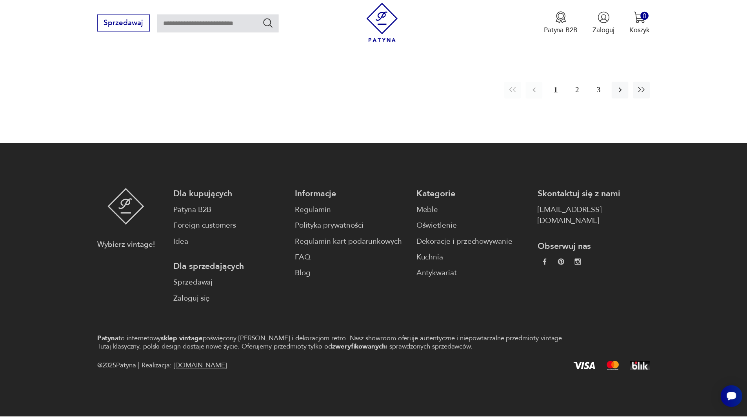
scroll to position [1012, 0]
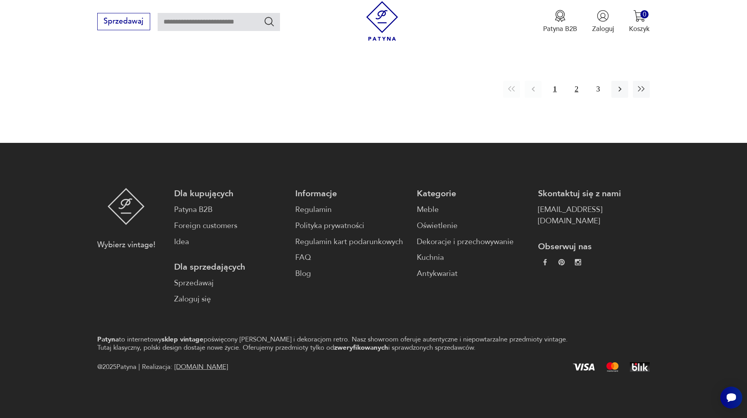
click at [578, 89] on button "2" at bounding box center [576, 89] width 17 height 17
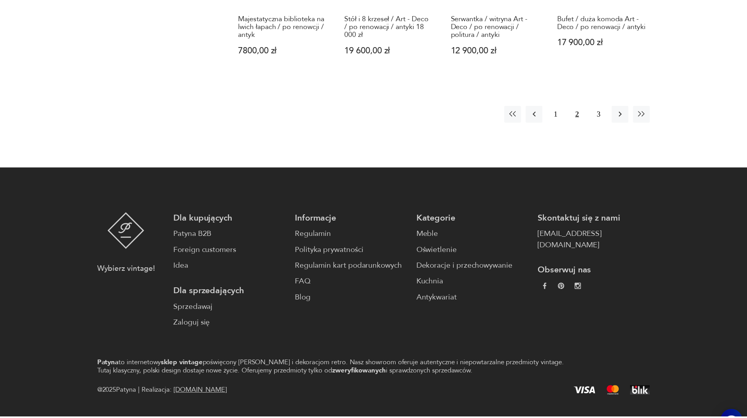
scroll to position [1003, 0]
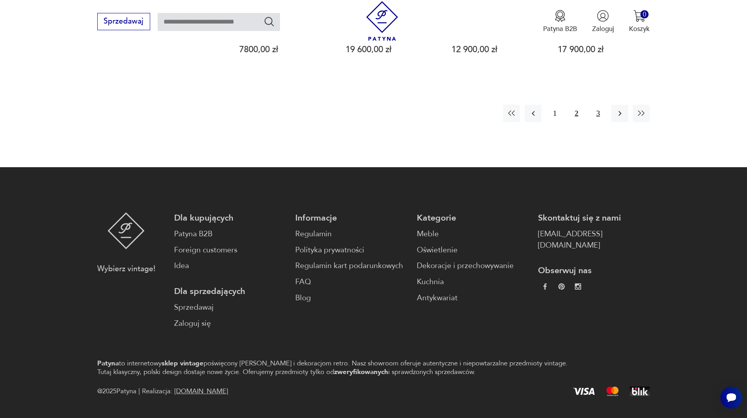
click at [597, 105] on button "3" at bounding box center [598, 113] width 17 height 17
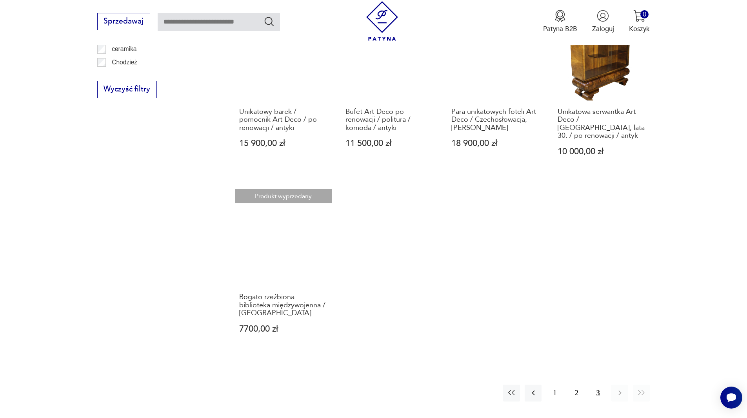
scroll to position [429, 0]
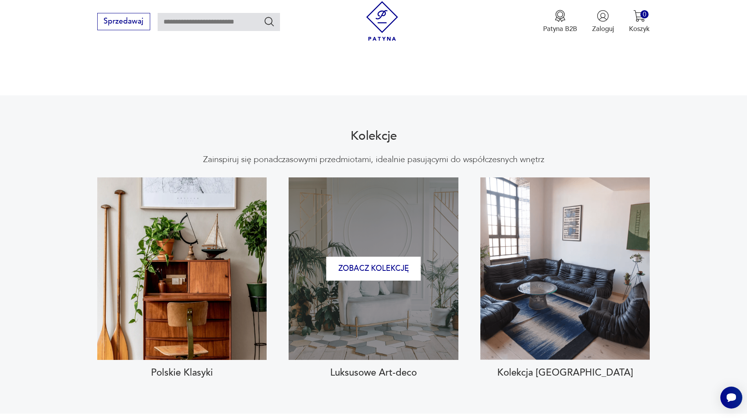
scroll to position [745, 0]
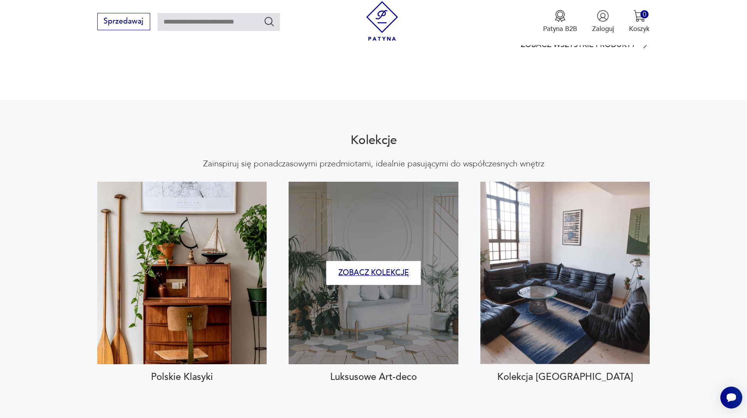
click at [375, 261] on button "Zobacz kolekcję" at bounding box center [373, 273] width 95 height 24
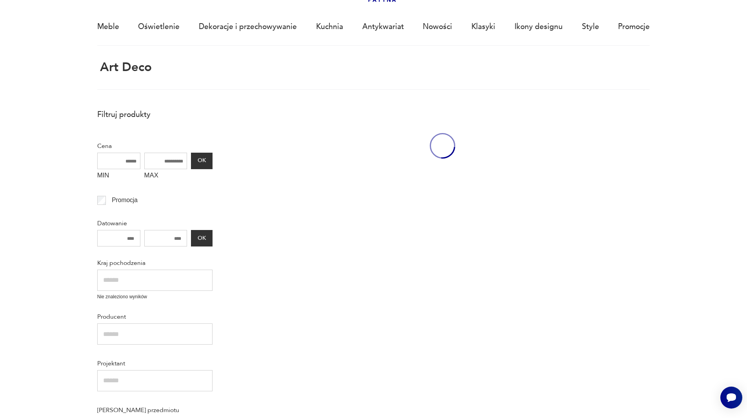
scroll to position [47, 0]
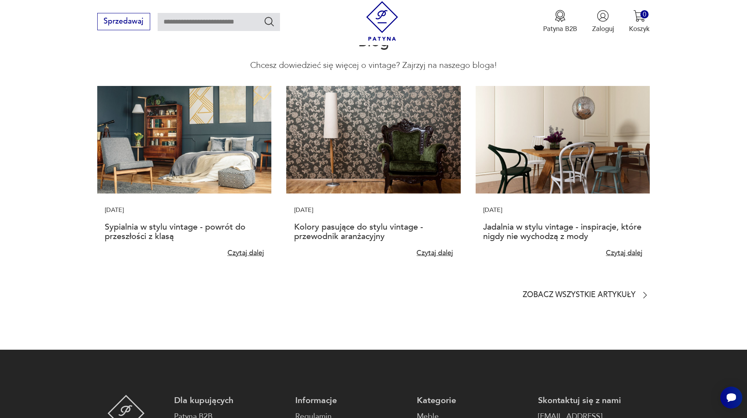
scroll to position [2020, 0]
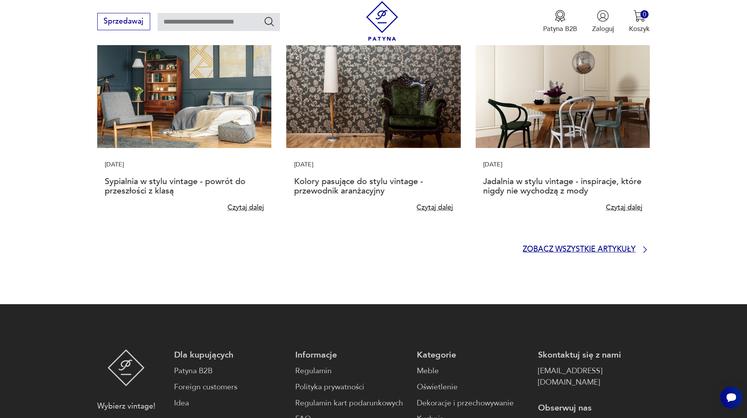
click at [616, 246] on p "Zobacz wszystkie artykuły" at bounding box center [579, 249] width 113 height 6
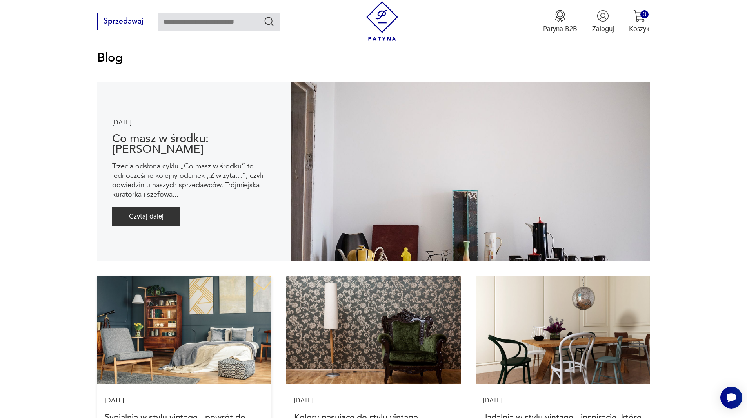
scroll to position [235, 0]
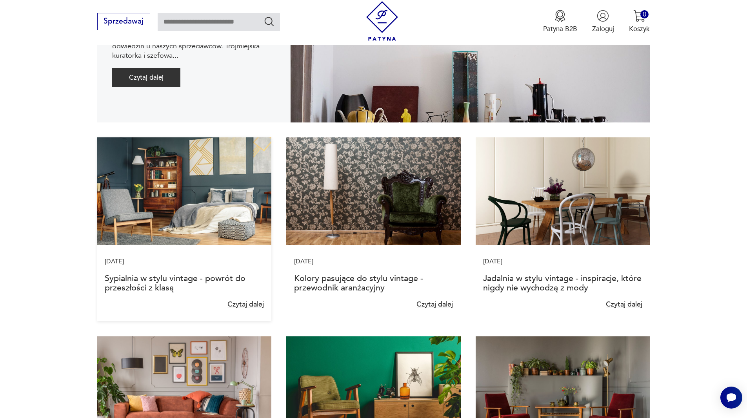
click at [211, 193] on img at bounding box center [184, 190] width 174 height 107
click at [190, 194] on img at bounding box center [184, 190] width 174 height 107
click at [247, 306] on link "Czytaj dalej" at bounding box center [246, 305] width 38 height 10
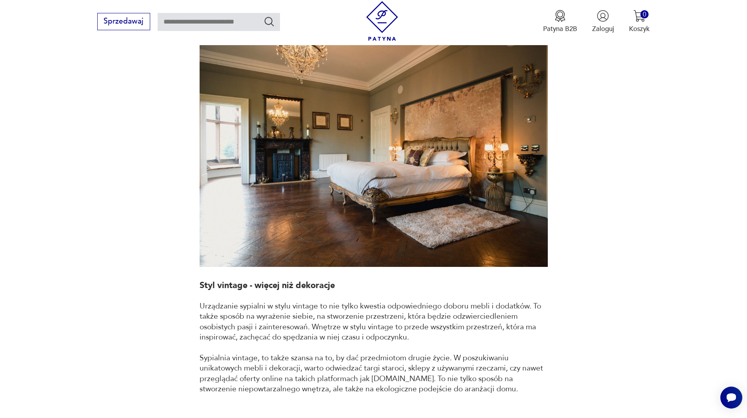
scroll to position [1271, 0]
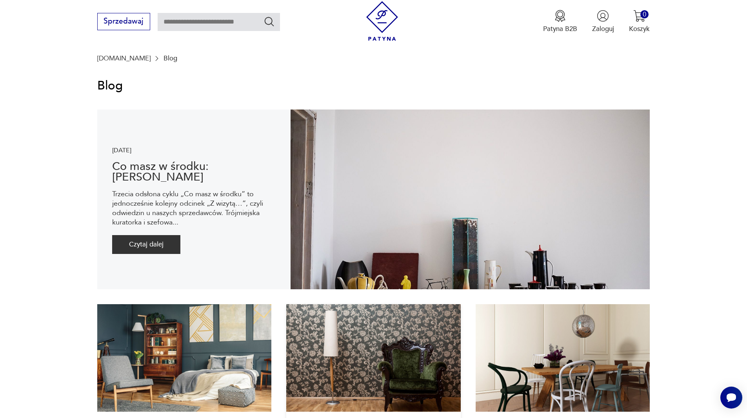
scroll to position [314, 0]
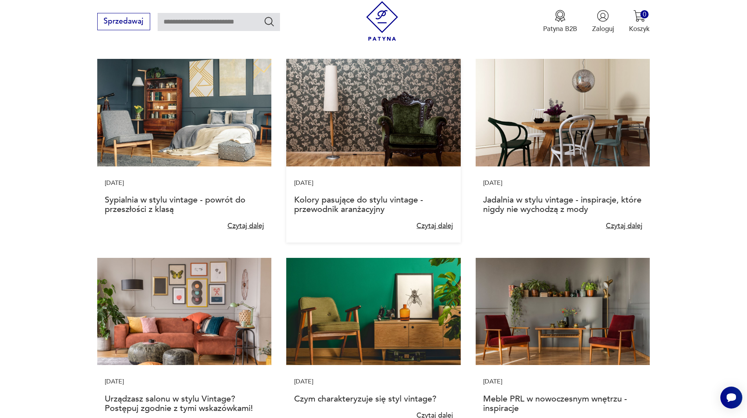
click at [355, 117] on img at bounding box center [373, 112] width 174 height 107
click at [435, 228] on link "Czytaj dalej" at bounding box center [435, 226] width 38 height 10
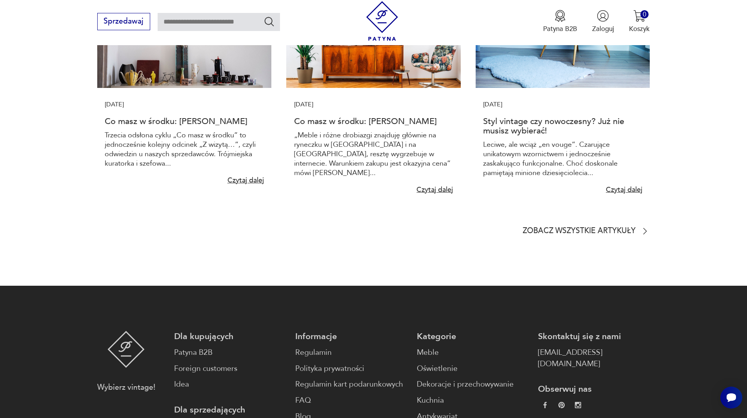
scroll to position [2462, 0]
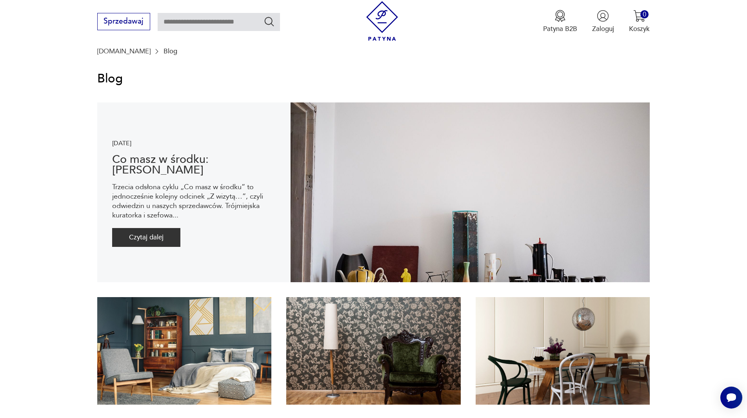
scroll to position [275, 0]
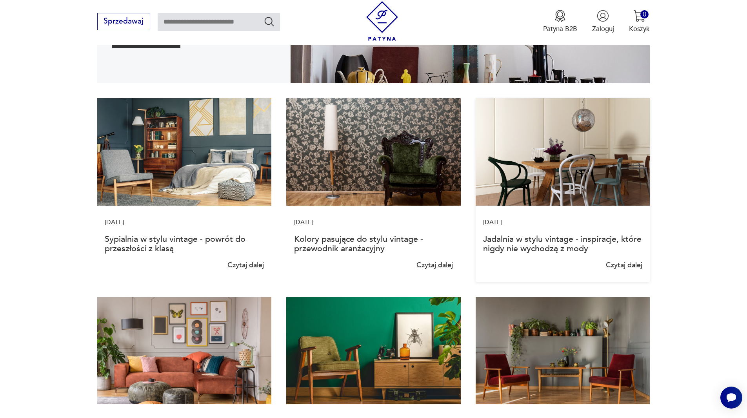
click at [537, 174] on img at bounding box center [563, 151] width 174 height 107
click at [626, 264] on link "Czytaj dalej" at bounding box center [625, 265] width 38 height 10
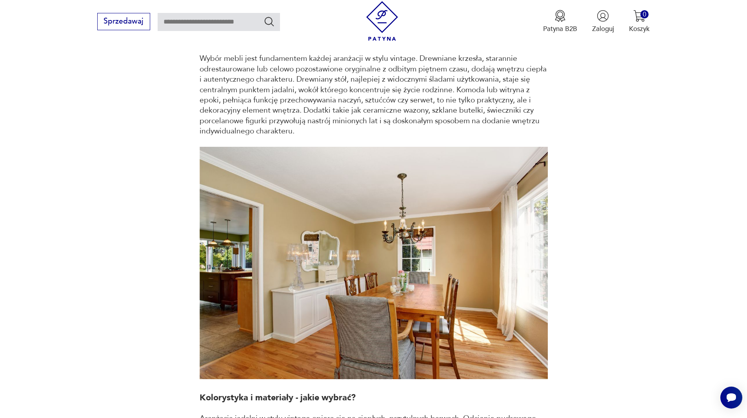
scroll to position [522, 0]
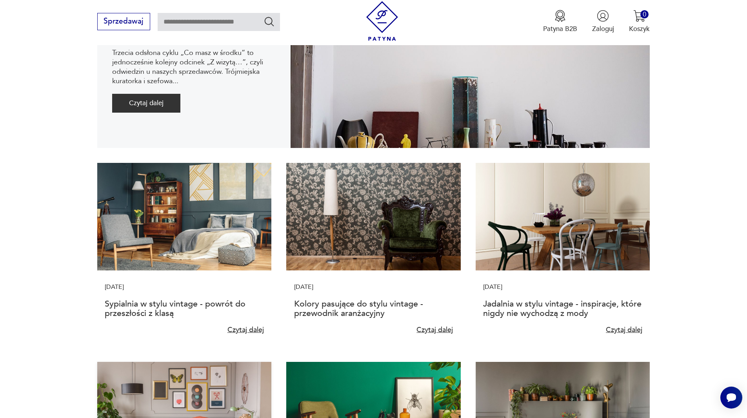
scroll to position [196, 0]
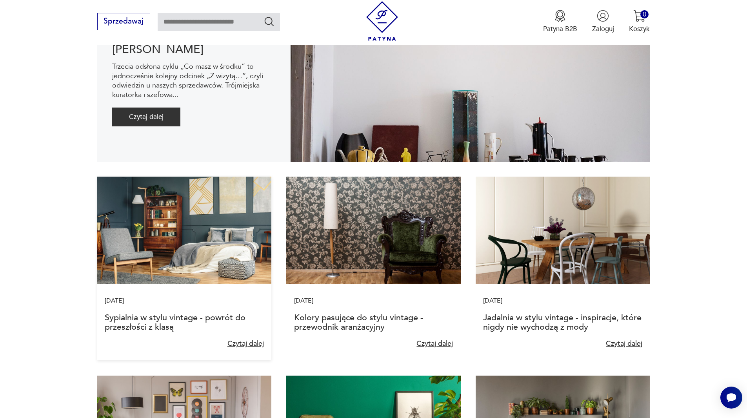
click at [194, 204] on img at bounding box center [184, 230] width 174 height 107
click at [203, 320] on link "Sypialnia w stylu vintage - powrót do przeszłości z klasą" at bounding box center [175, 321] width 141 height 21
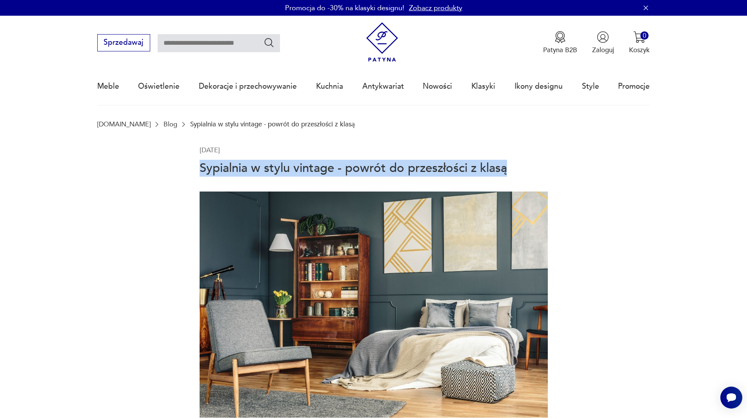
drag, startPoint x: 198, startPoint y: 169, endPoint x: 511, endPoint y: 166, distance: 313.4
copy h1 "Sypialnia w stylu vintage - powrót do przeszłości z klasą"
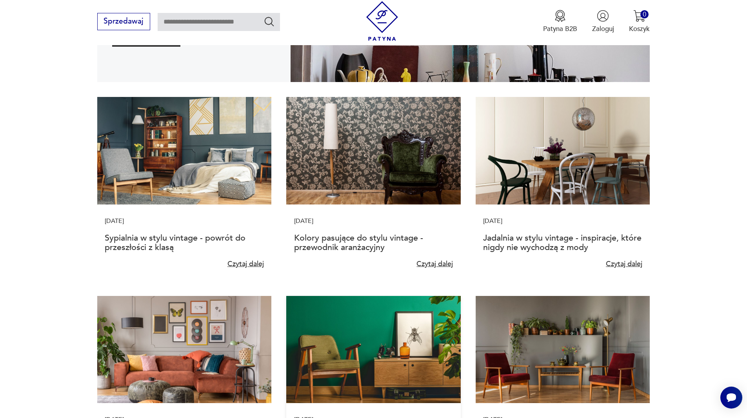
scroll to position [373, 0]
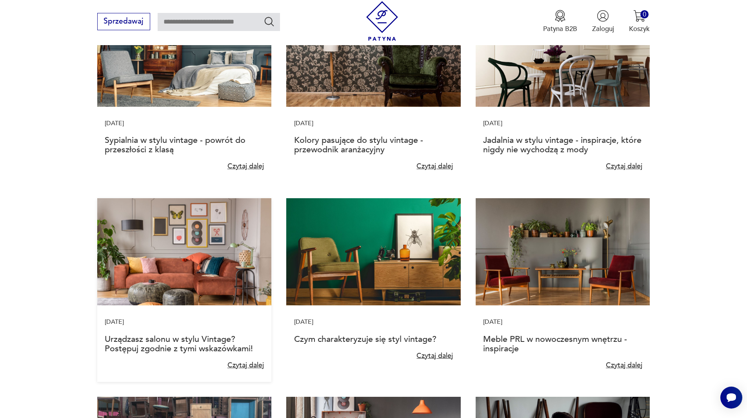
click at [202, 258] on img at bounding box center [184, 251] width 174 height 107
click at [181, 337] on link "Urządzasz salonu w stylu Vintage? Postępuj zgodnie z tymi wskazówkami!" at bounding box center [179, 343] width 148 height 21
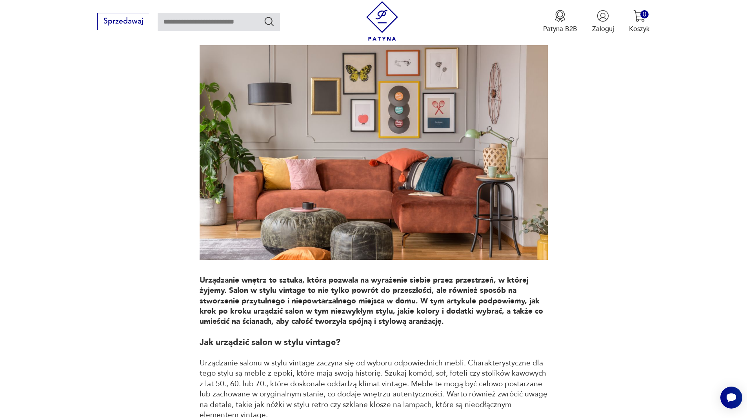
scroll to position [18, 0]
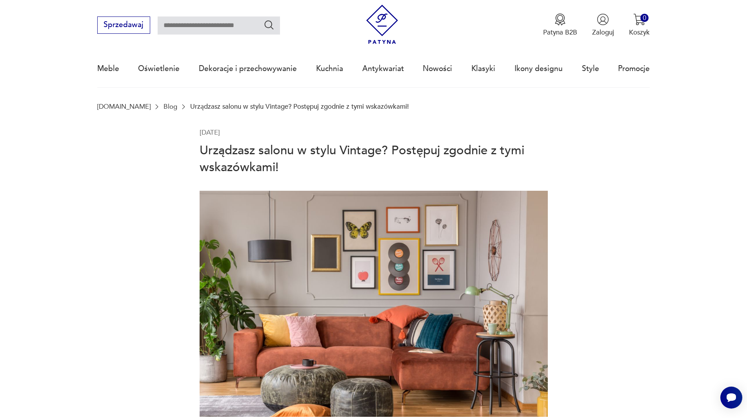
click at [201, 149] on h1 "Urządzasz salonu w stylu Vintage? Postępuj zgodnie z tymi wskazówkami!" at bounding box center [374, 159] width 348 height 34
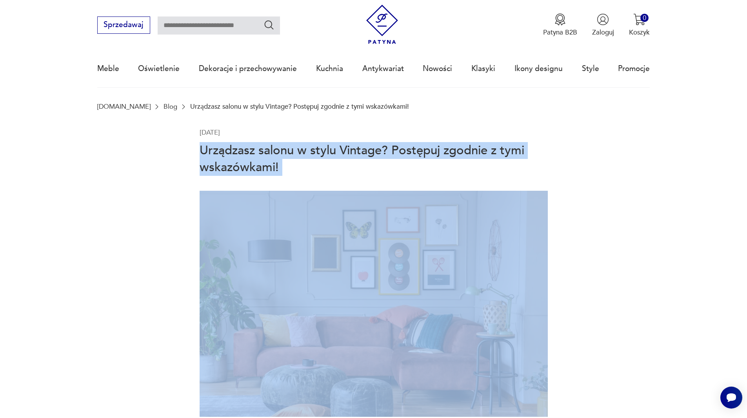
drag, startPoint x: 201, startPoint y: 149, endPoint x: 286, endPoint y: 165, distance: 85.8
click at [286, 165] on h1 "Urządzasz salonu w stylu Vintage? Postępuj zgodnie z tymi wskazówkami!" at bounding box center [374, 159] width 348 height 34
copy h1 "Urządzasz salonu w stylu Vintage? Postępuj zgodnie z tymi wskazówkami!"
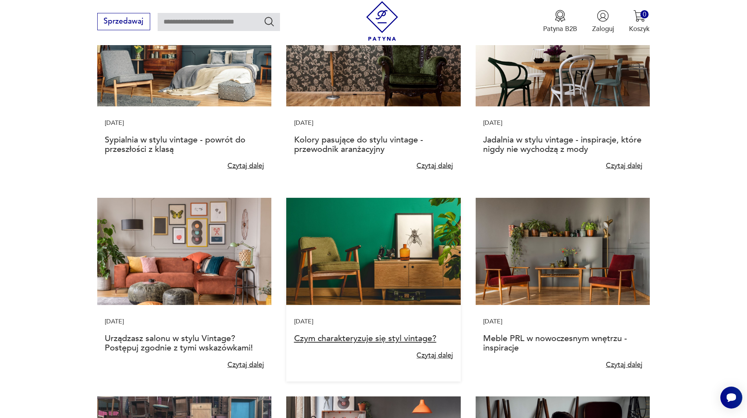
click at [349, 341] on link "Czym charakteryzuje się styl vintage?" at bounding box center [365, 338] width 142 height 12
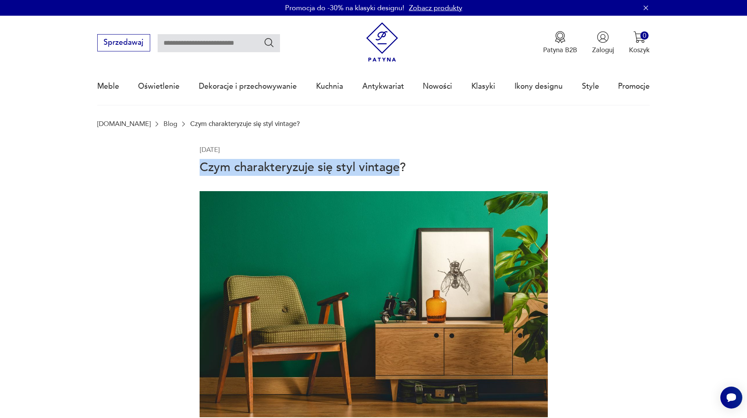
drag, startPoint x: 200, startPoint y: 167, endPoint x: 401, endPoint y: 169, distance: 201.2
click at [401, 169] on h1 "Czym charakteryzuje się styl vintage?" at bounding box center [374, 167] width 348 height 17
copy h1 "Czym charakteryzuje się styl vintage"
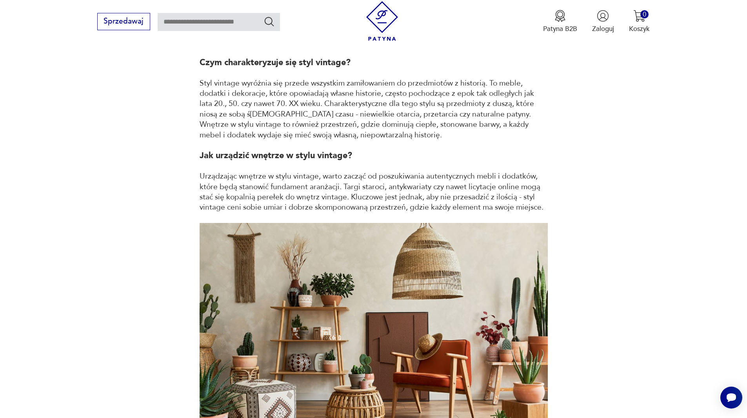
scroll to position [437, 0]
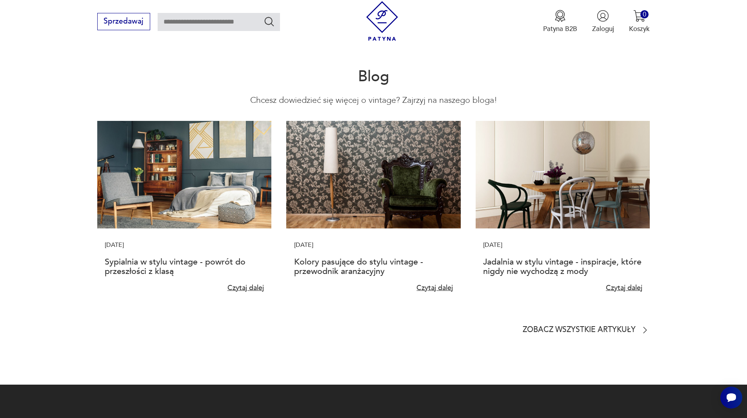
scroll to position [1964, 0]
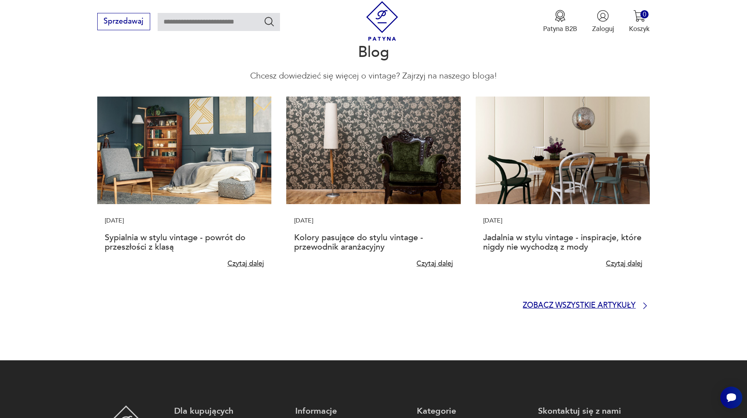
click at [551, 302] on p "Zobacz wszystkie artykuły" at bounding box center [579, 305] width 113 height 6
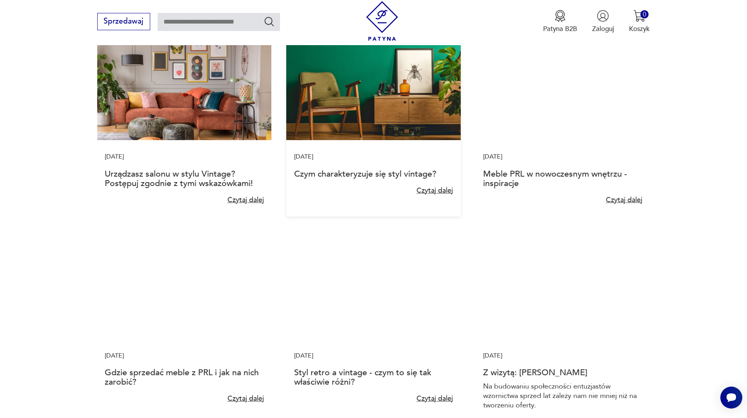
scroll to position [549, 0]
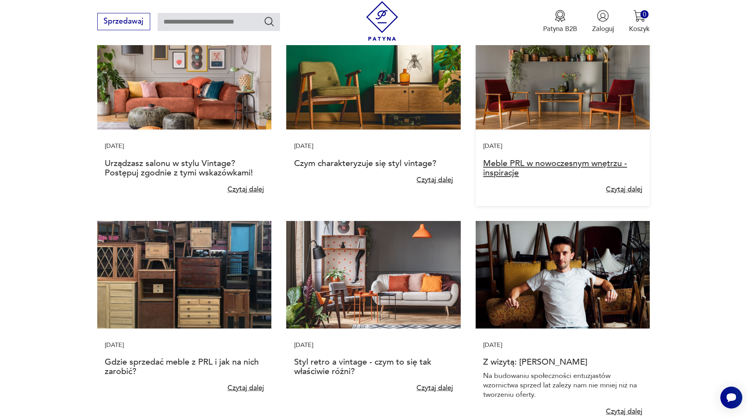
click at [522, 164] on link "Meble PRL w nowoczesnym wnętrzu - inspiracje" at bounding box center [555, 167] width 144 height 21
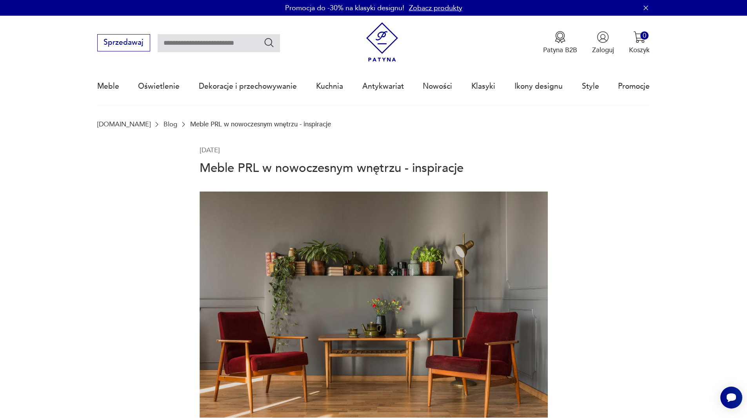
click at [200, 166] on h1 "Meble PRL w nowoczesnym wnętrzu - inspiracje" at bounding box center [374, 168] width 348 height 17
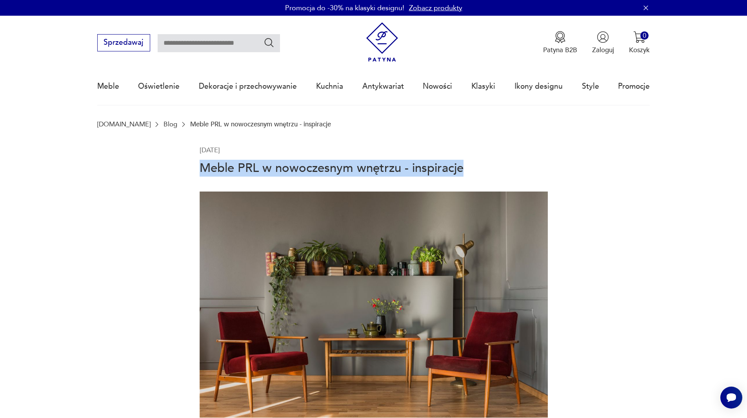
drag, startPoint x: 208, startPoint y: 165, endPoint x: 473, endPoint y: 166, distance: 265.6
click at [473, 166] on h1 "Meble PRL w nowoczesnym wnętrzu - inspiracje" at bounding box center [374, 168] width 348 height 17
copy h1 "Meble PRL w nowoczesnym wnętrzu - inspiracje"
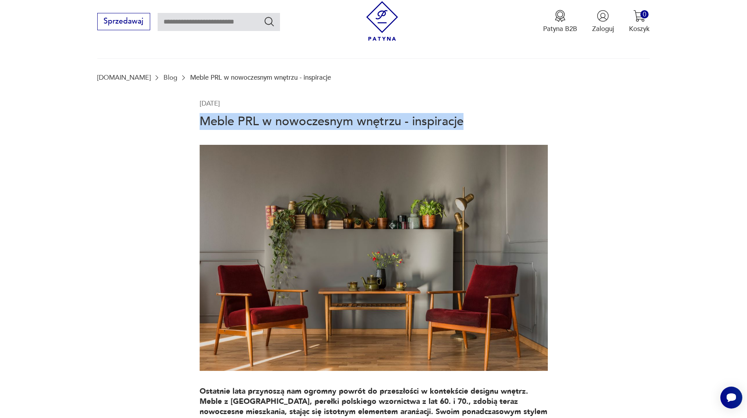
scroll to position [37, 0]
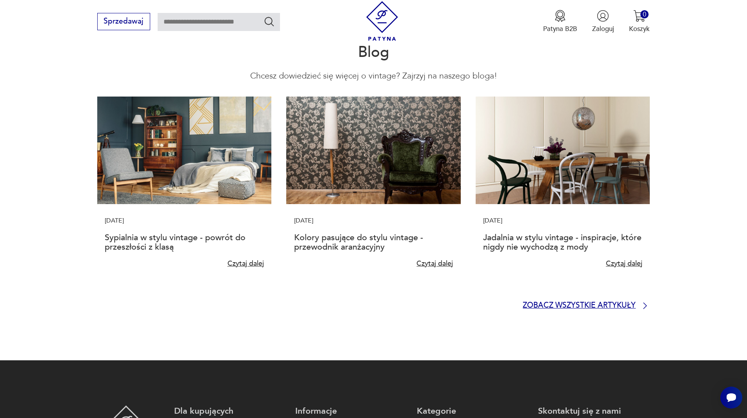
click at [586, 302] on p "Zobacz wszystkie artykuły" at bounding box center [579, 305] width 113 height 6
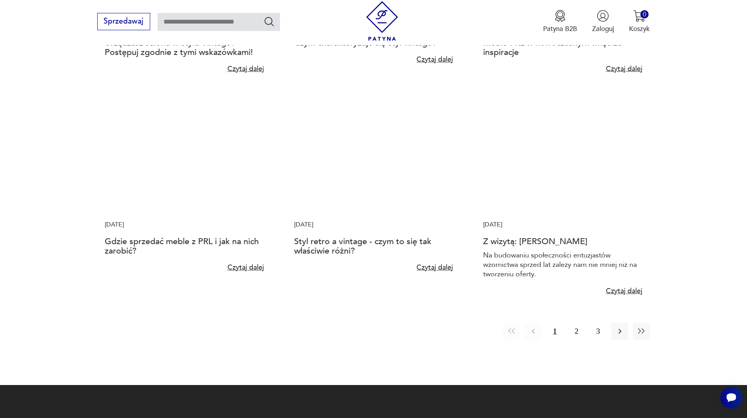
scroll to position [706, 0]
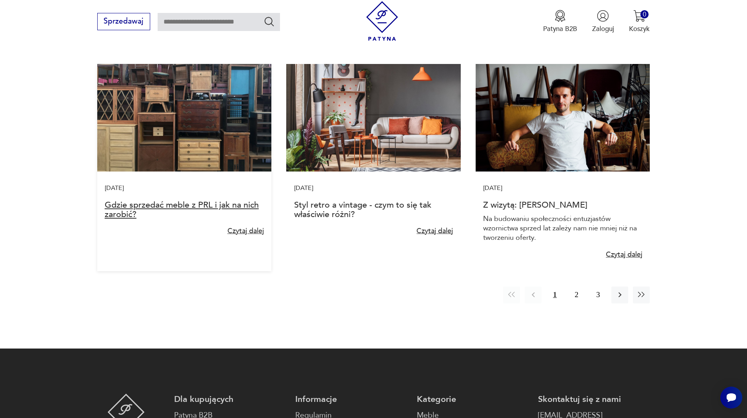
click at [211, 208] on link "Gdzie sprzedać meble z PRL i jak na nich zarobić?" at bounding box center [182, 209] width 154 height 21
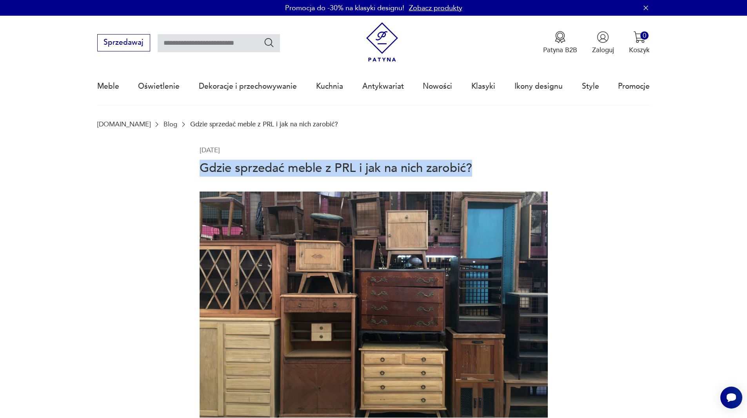
drag, startPoint x: 213, startPoint y: 166, endPoint x: 474, endPoint y: 166, distance: 261.2
click at [474, 166] on h1 "Gdzie sprzedać meble z PRL i jak na nich zarobić?" at bounding box center [374, 168] width 348 height 17
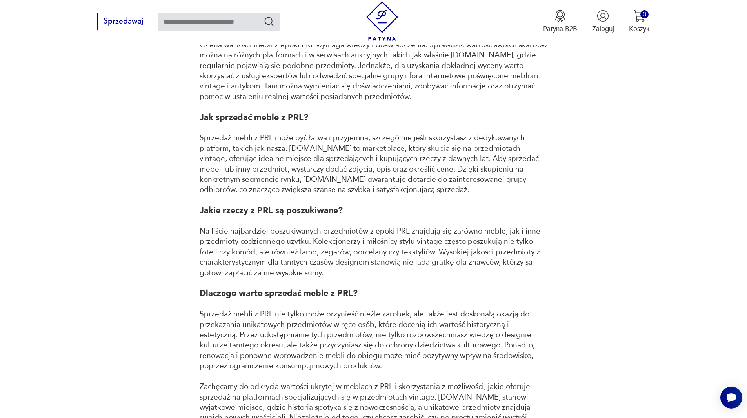
scroll to position [534, 0]
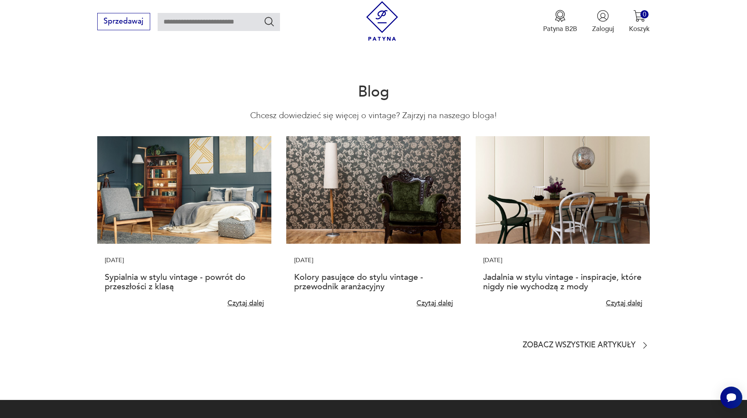
scroll to position [1905, 0]
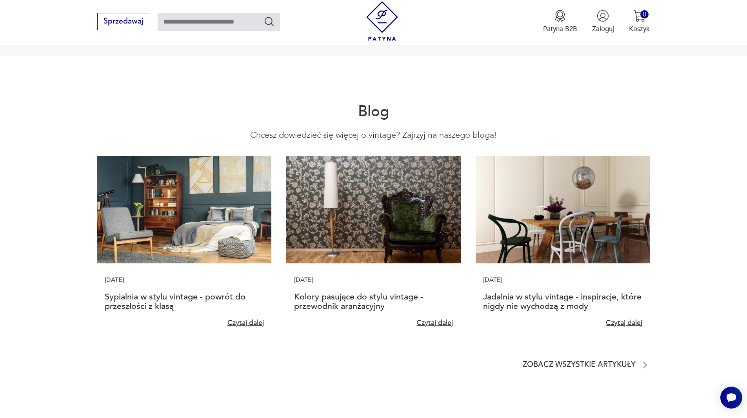
click at [572, 249] on section "Blog Chcesz dowiedzieć się więcej o vintage? Zajrzyj na naszego bloga! [DATE] S…" at bounding box center [373, 237] width 747 height 363
click at [573, 249] on section "Blog Chcesz dowiedzieć się więcej o vintage? Zajrzyj na naszego bloga! [DATE] S…" at bounding box center [373, 237] width 747 height 363
click at [573, 362] on p "Zobacz wszystkie artykuły" at bounding box center [579, 365] width 113 height 6
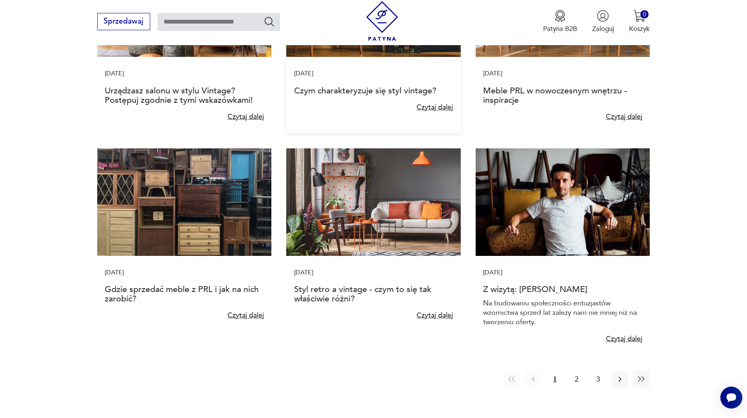
scroll to position [706, 0]
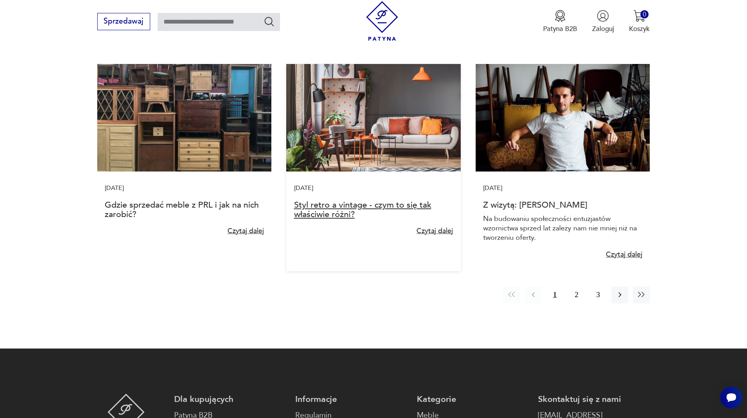
click at [354, 209] on link "Styl retro a vintage - czym to się tak właściwie różni?" at bounding box center [362, 209] width 137 height 21
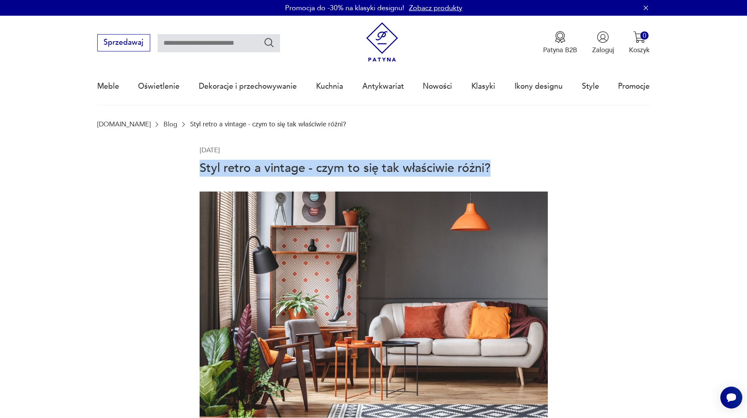
drag, startPoint x: 200, startPoint y: 167, endPoint x: 503, endPoint y: 169, distance: 302.8
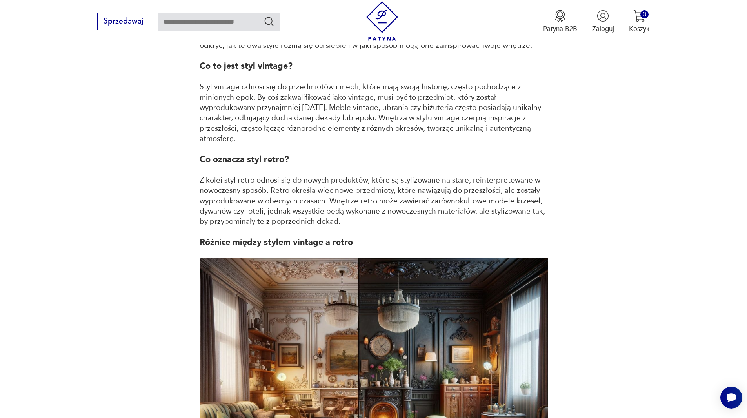
scroll to position [331, 0]
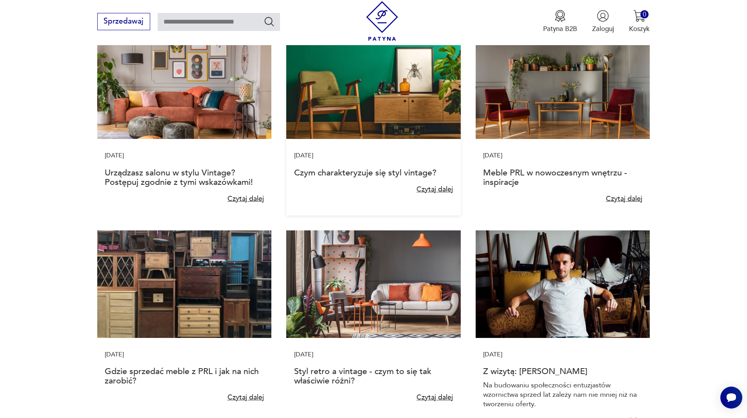
scroll to position [706, 0]
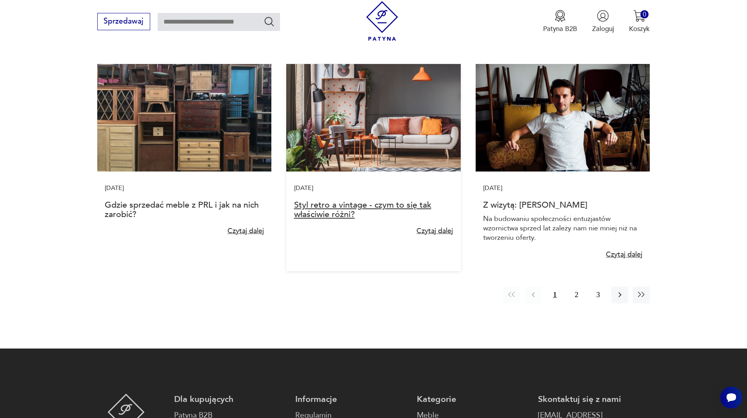
click at [336, 208] on link "Styl retro a vintage - czym to się tak właściwie różni?" at bounding box center [362, 209] width 137 height 21
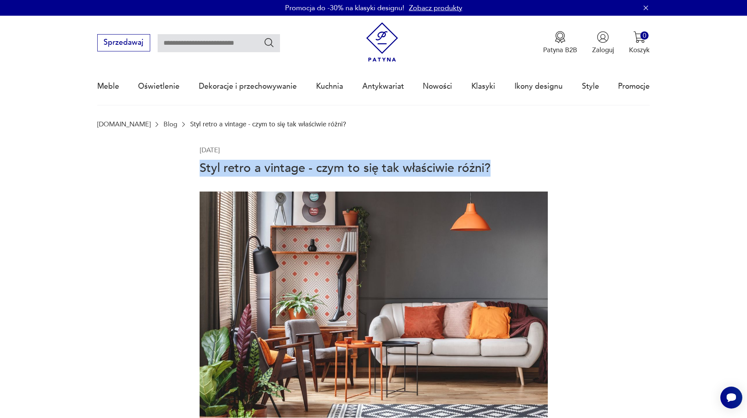
drag, startPoint x: 226, startPoint y: 168, endPoint x: 505, endPoint y: 162, distance: 279.4
click at [505, 162] on h1 "Styl retro a vintage - czym to się tak właściwie różni?" at bounding box center [374, 168] width 348 height 17
copy h1 "Styl retro a vintage - czym to się tak właściwie różni?"
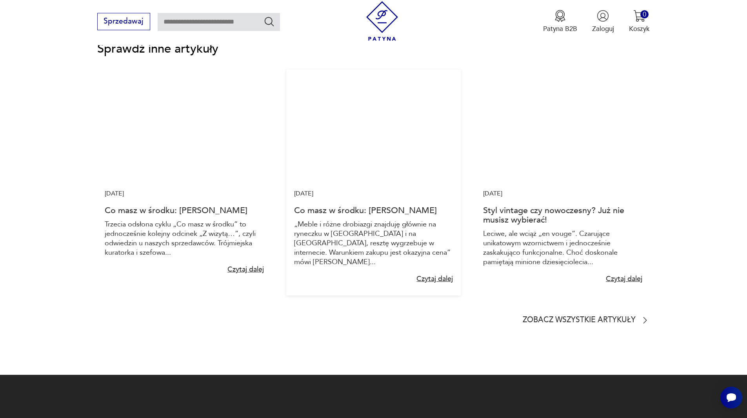
scroll to position [1194, 0]
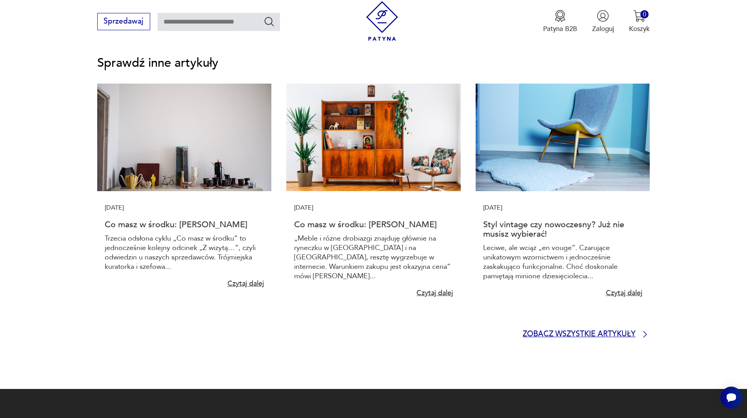
click at [563, 331] on p "Zobacz wszystkie artykuły" at bounding box center [579, 334] width 113 height 6
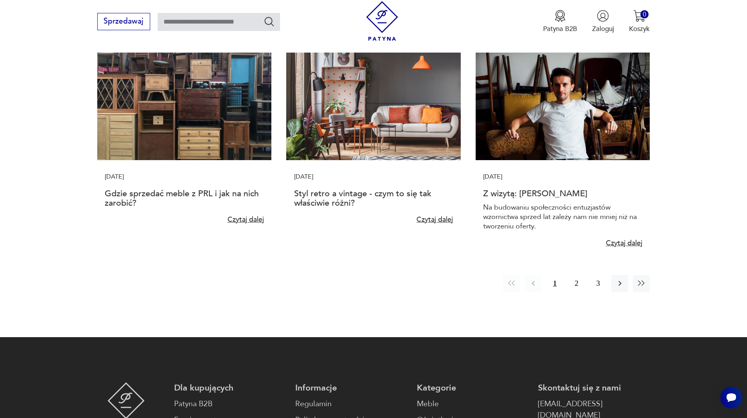
scroll to position [745, 0]
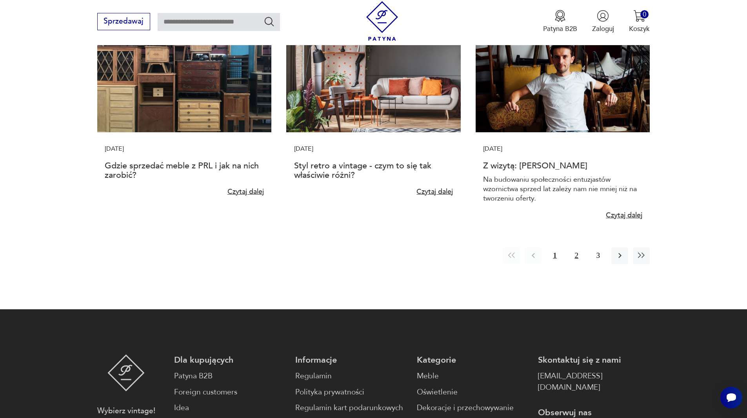
click at [577, 255] on button "2" at bounding box center [576, 255] width 17 height 17
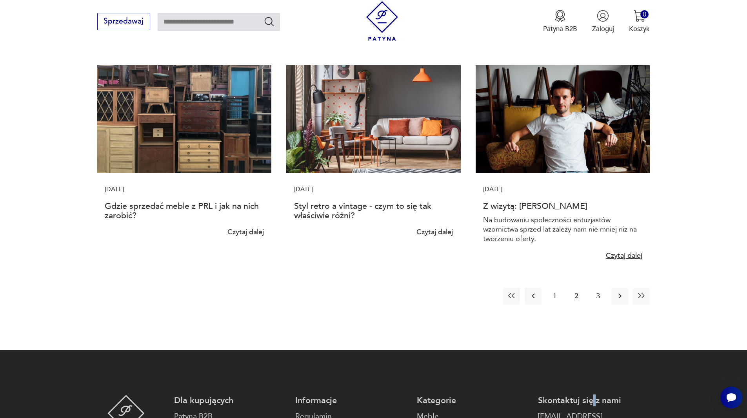
scroll to position [706, 0]
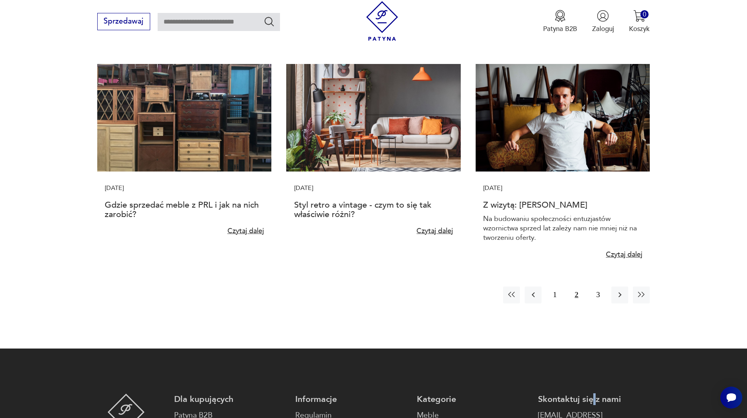
click at [578, 294] on button "2" at bounding box center [576, 294] width 17 height 17
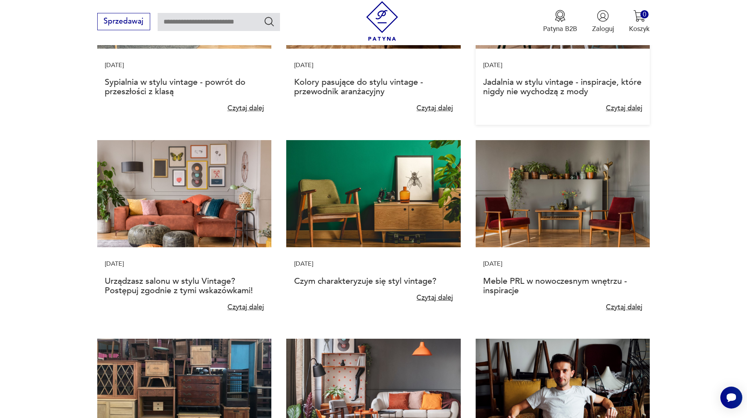
scroll to position [628, 0]
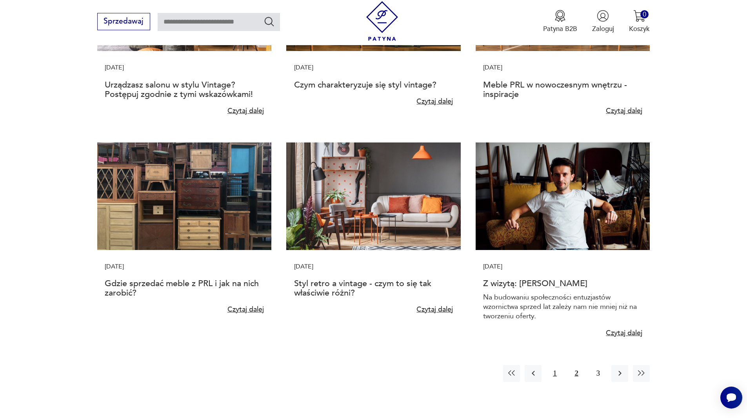
click at [556, 373] on button "1" at bounding box center [554, 373] width 17 height 17
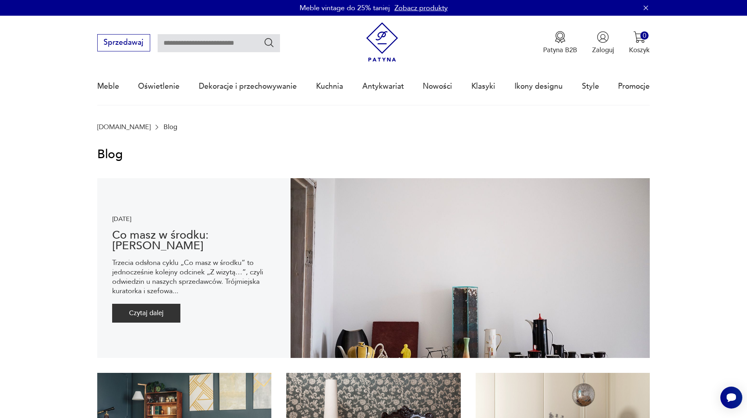
click at [555, 373] on img at bounding box center [563, 426] width 174 height 107
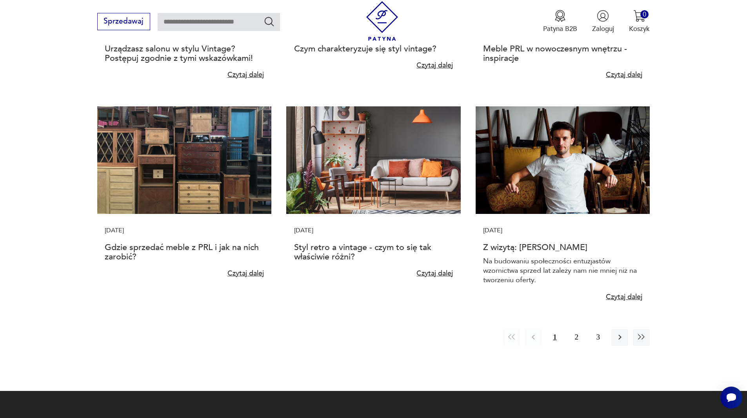
scroll to position [706, 0]
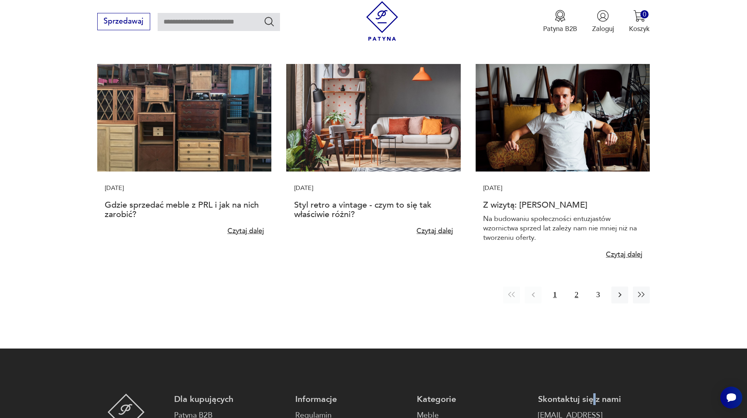
click at [579, 293] on button "2" at bounding box center [576, 294] width 17 height 17
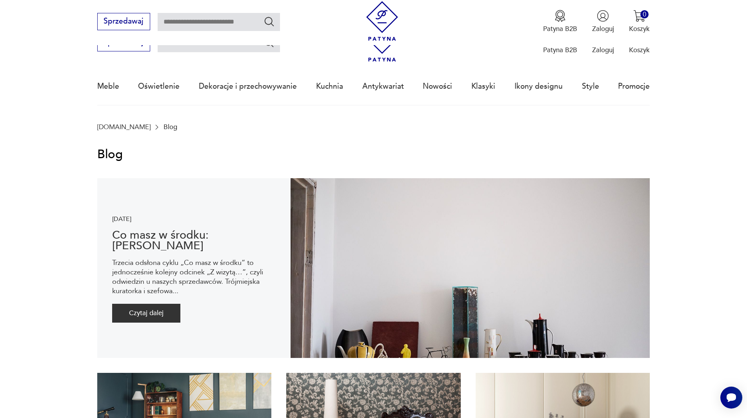
click at [579, 293] on img at bounding box center [470, 268] width 359 height 180
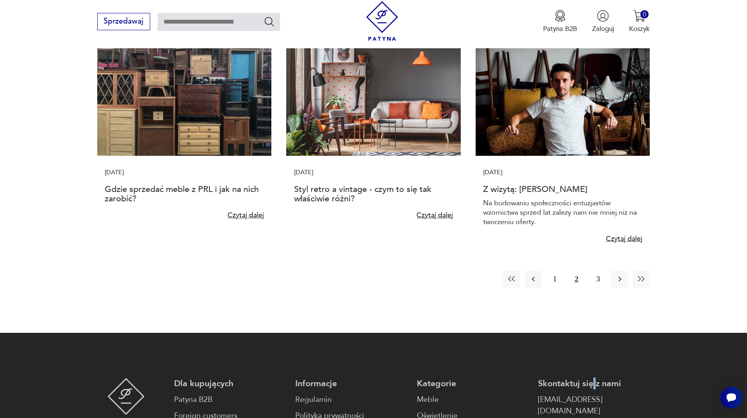
scroll to position [745, 0]
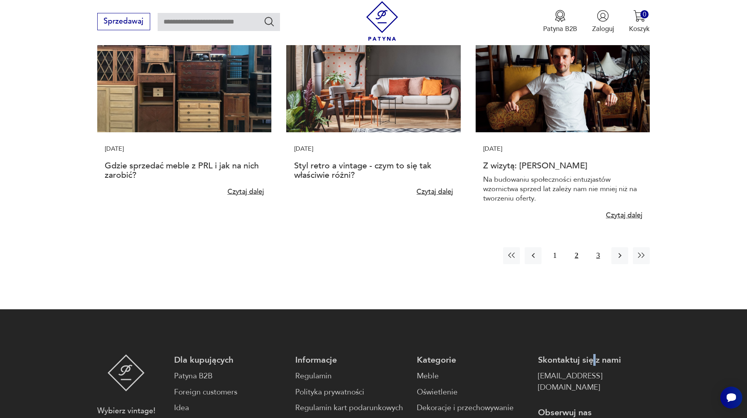
click at [598, 254] on button "3" at bounding box center [598, 255] width 17 height 17
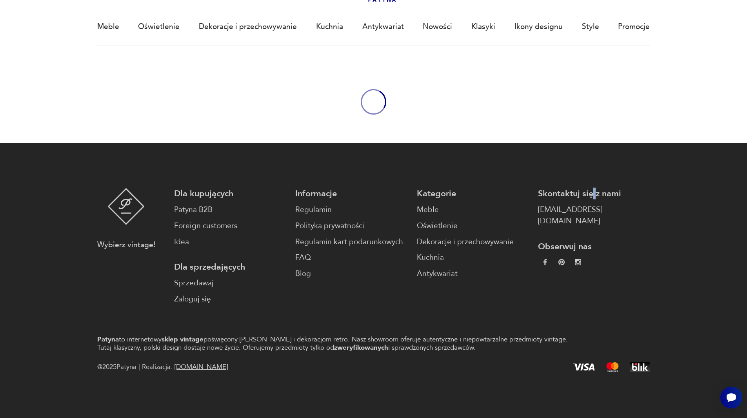
scroll to position [0, 0]
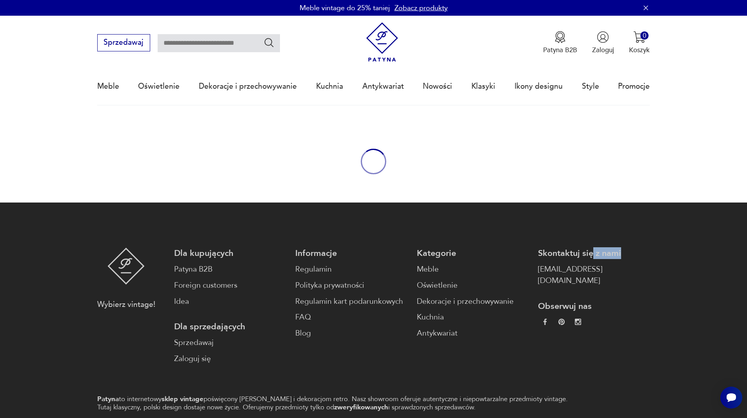
click at [598, 255] on p "Skontaktuj się z nami" at bounding box center [594, 253] width 112 height 11
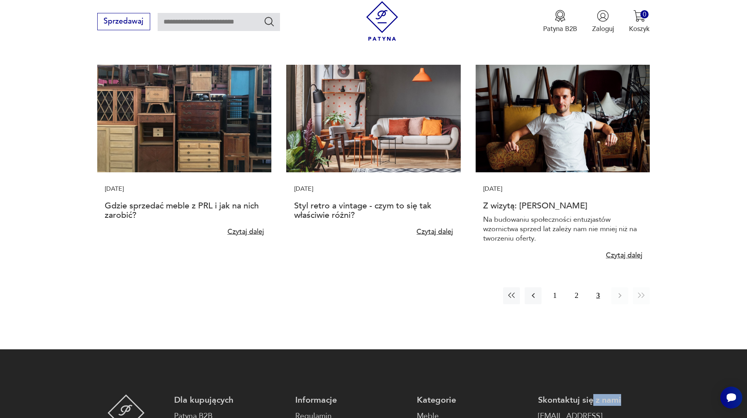
scroll to position [706, 0]
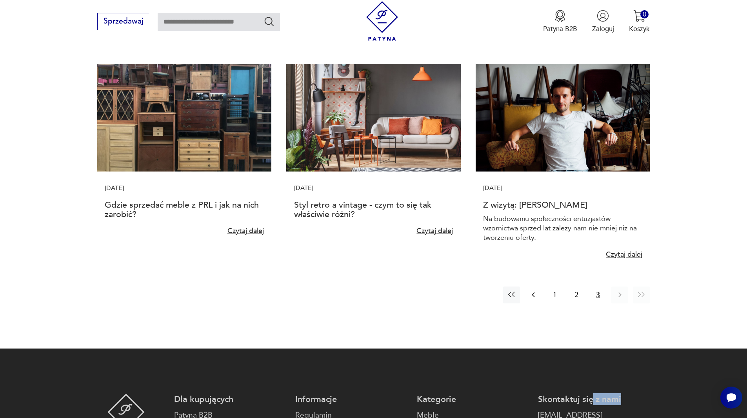
click at [536, 295] on icon "button" at bounding box center [533, 294] width 9 height 9
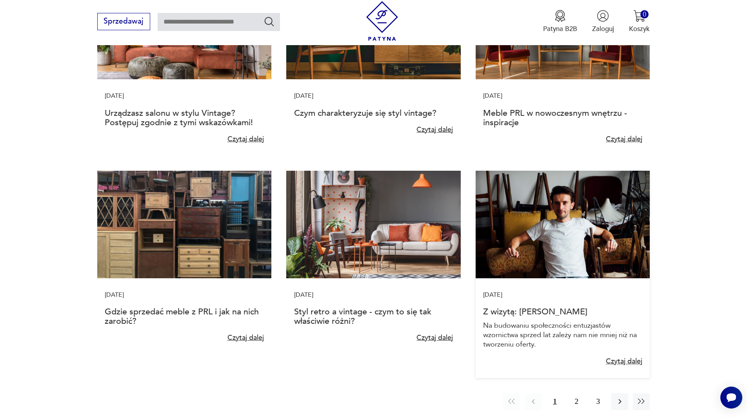
scroll to position [628, 0]
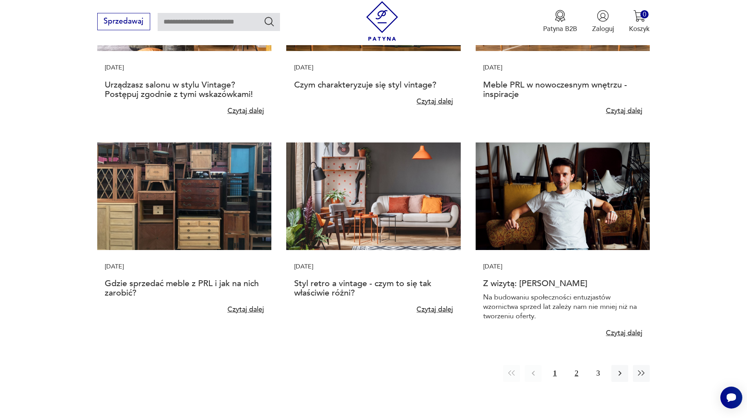
click at [578, 373] on button "2" at bounding box center [576, 373] width 17 height 17
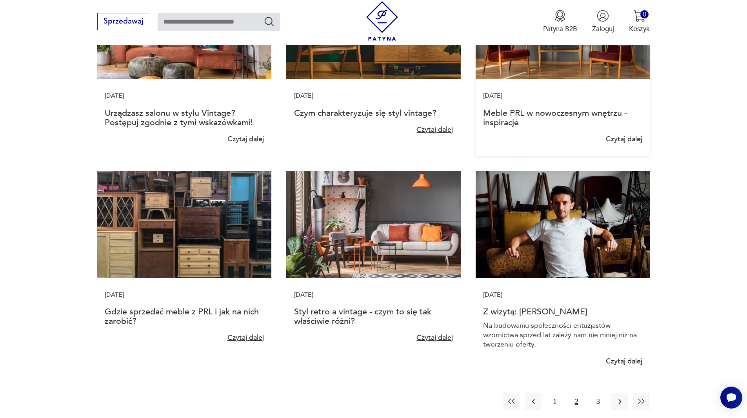
scroll to position [706, 0]
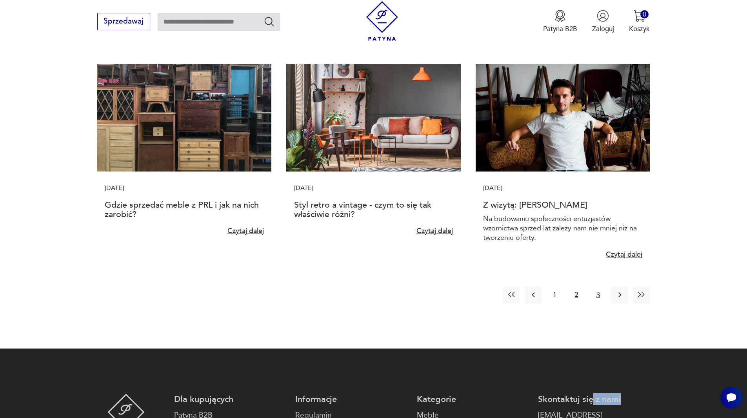
click at [599, 294] on button "3" at bounding box center [598, 294] width 17 height 17
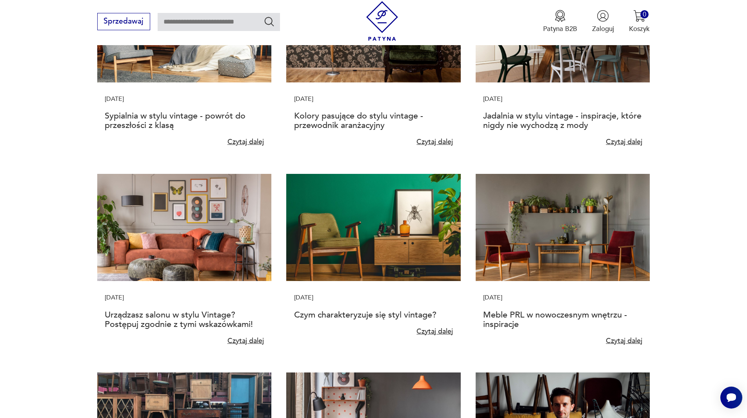
scroll to position [314, 0]
